Goal: Transaction & Acquisition: Purchase product/service

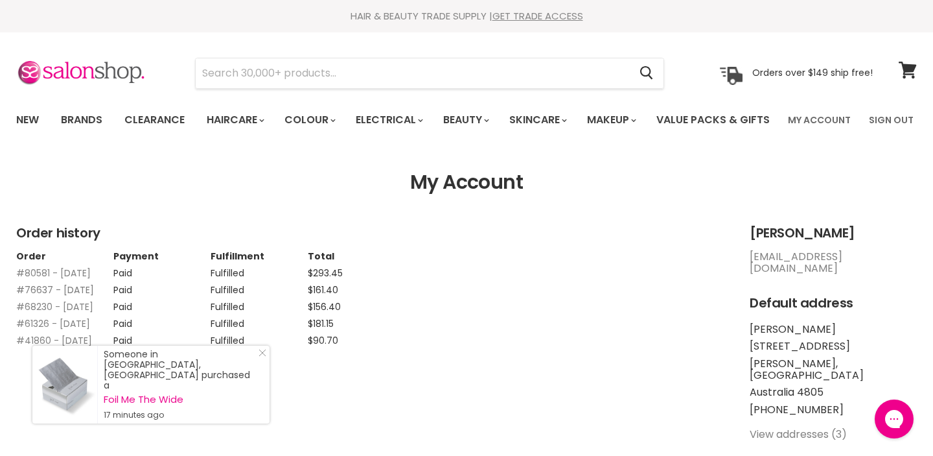
click at [54, 296] on link "#76637 - [DATE]" at bounding box center [55, 289] width 78 height 13
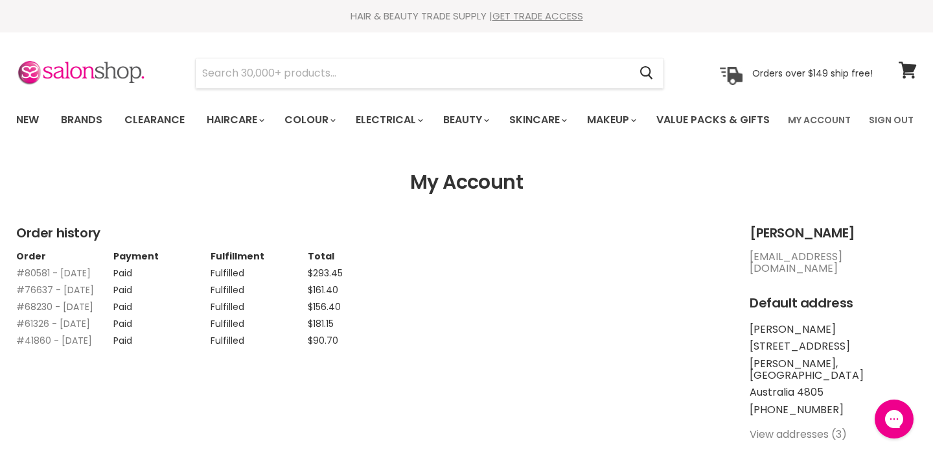
click at [71, 313] on link "#68230 - [DATE]" at bounding box center [54, 306] width 77 height 13
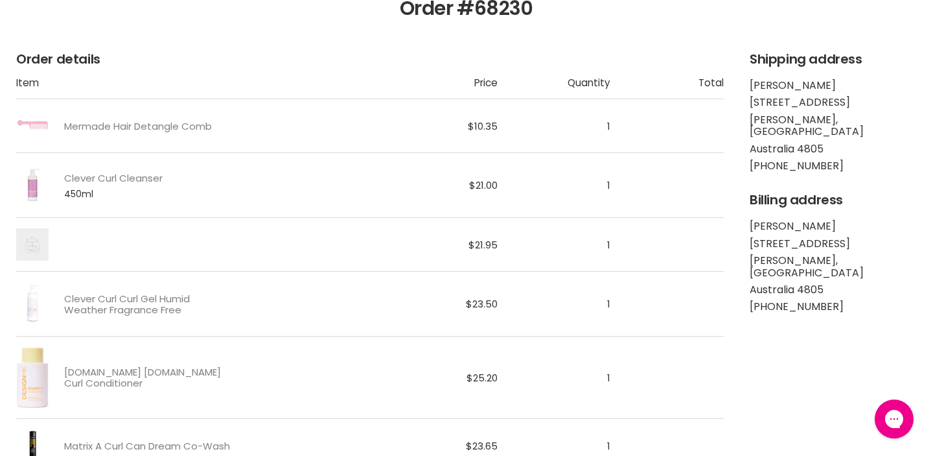
scroll to position [185, 0]
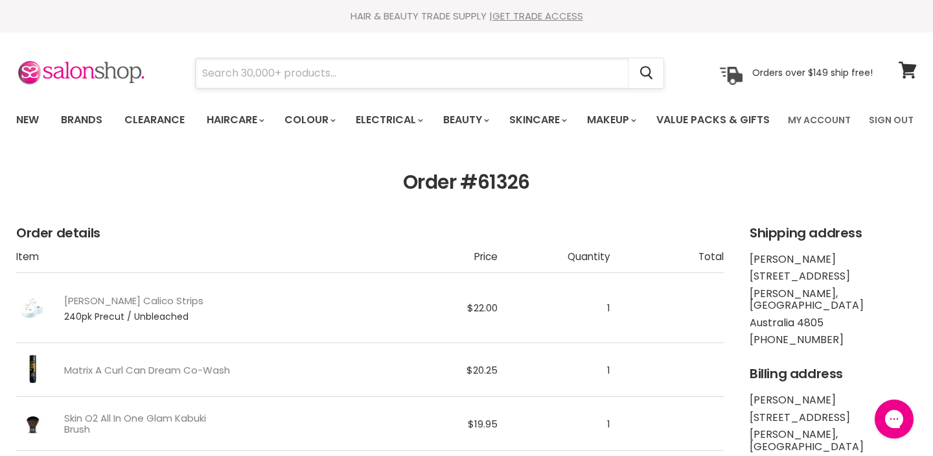
click at [231, 71] on input "Search" at bounding box center [413, 73] width 434 height 30
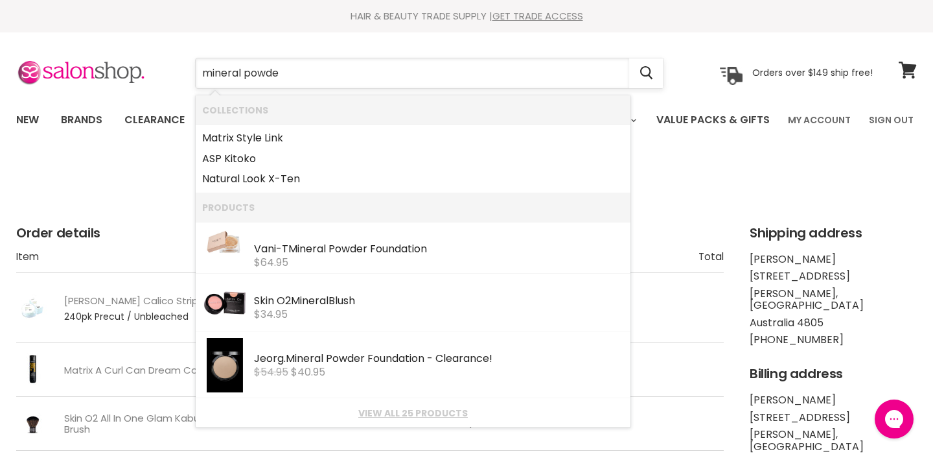
type input "mineral powder"
